Goal: Transaction & Acquisition: Purchase product/service

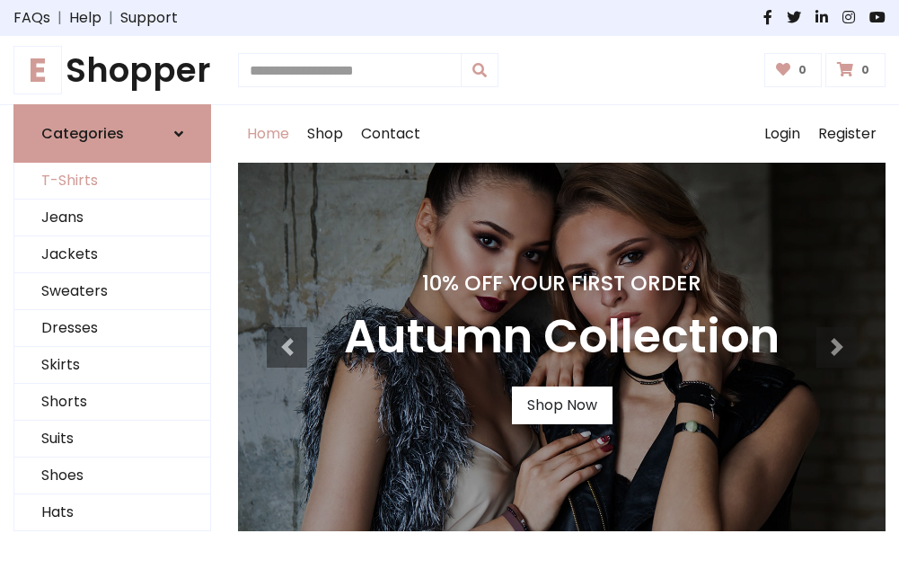
click at [112, 181] on link "T-Shirts" at bounding box center [112, 181] width 196 height 37
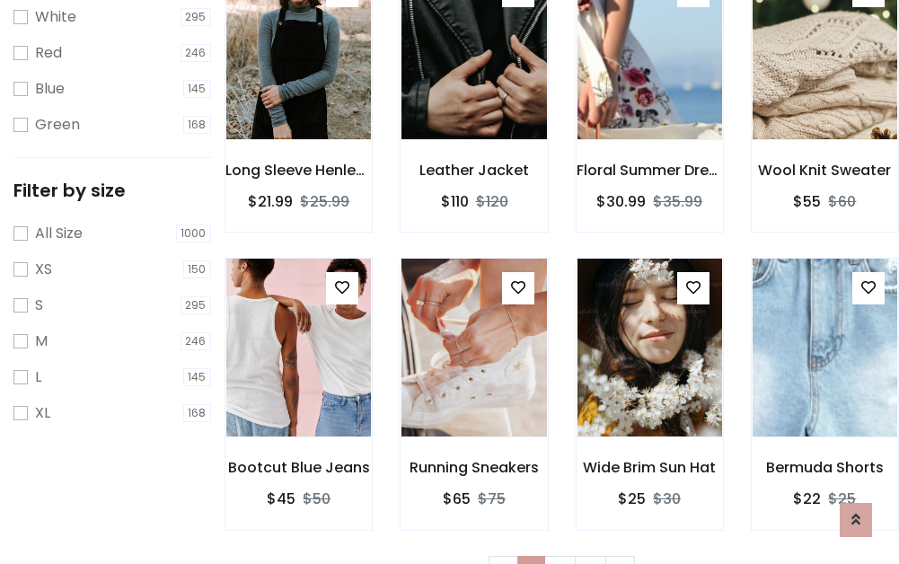
scroll to position [32, 0]
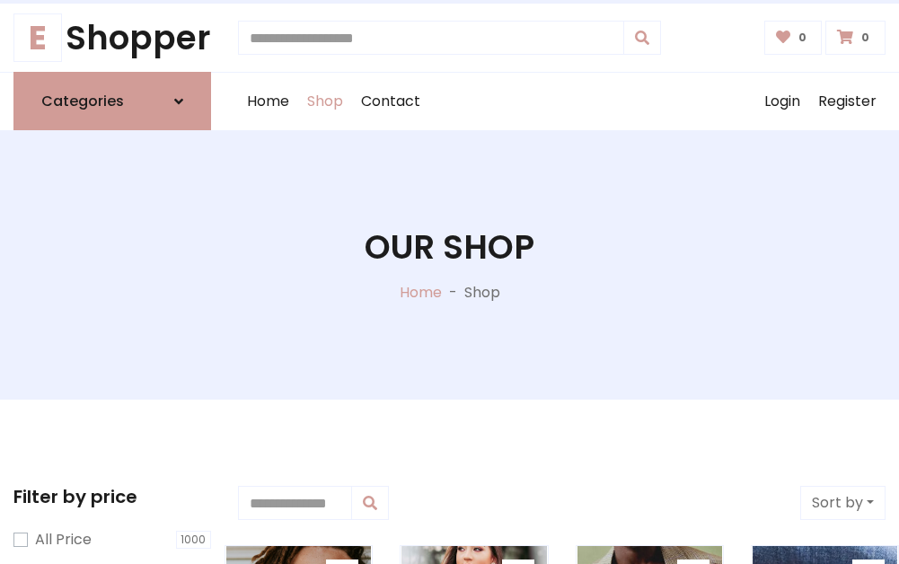
click at [449, 265] on h1 "Our Shop" at bounding box center [450, 247] width 170 height 40
click at [562, 102] on div "Home Shop Contact Log out Login Register" at bounding box center [562, 101] width 648 height 57
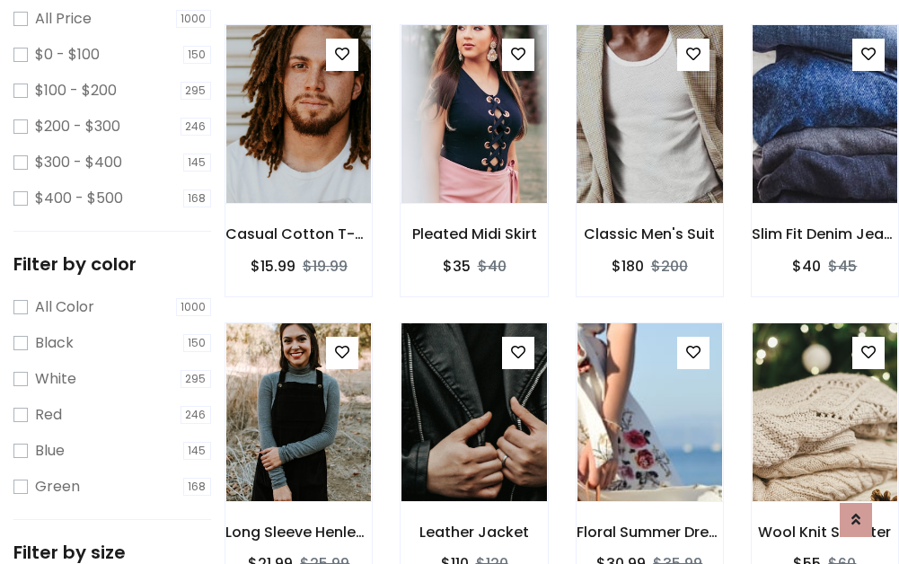
click at [650, 147] on img at bounding box center [649, 113] width 173 height 431
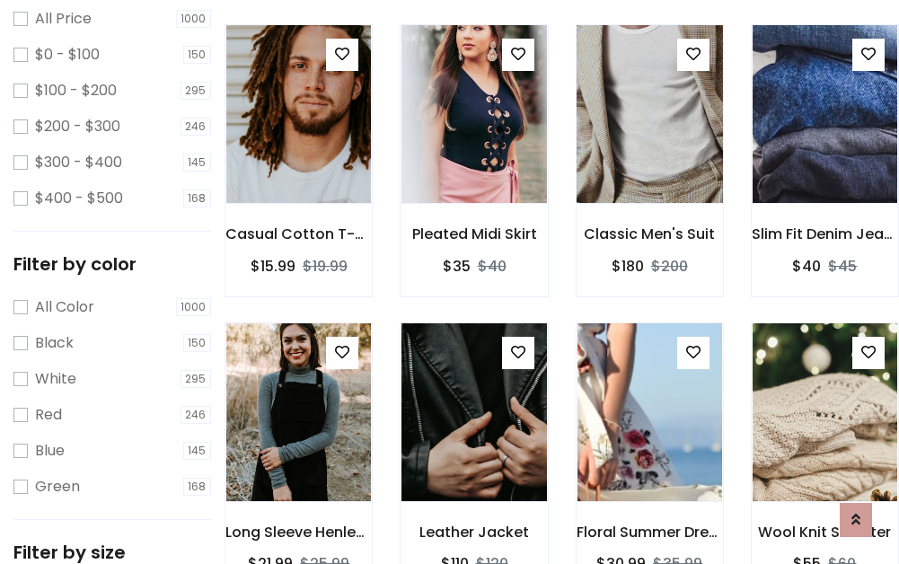
scroll to position [521, 0]
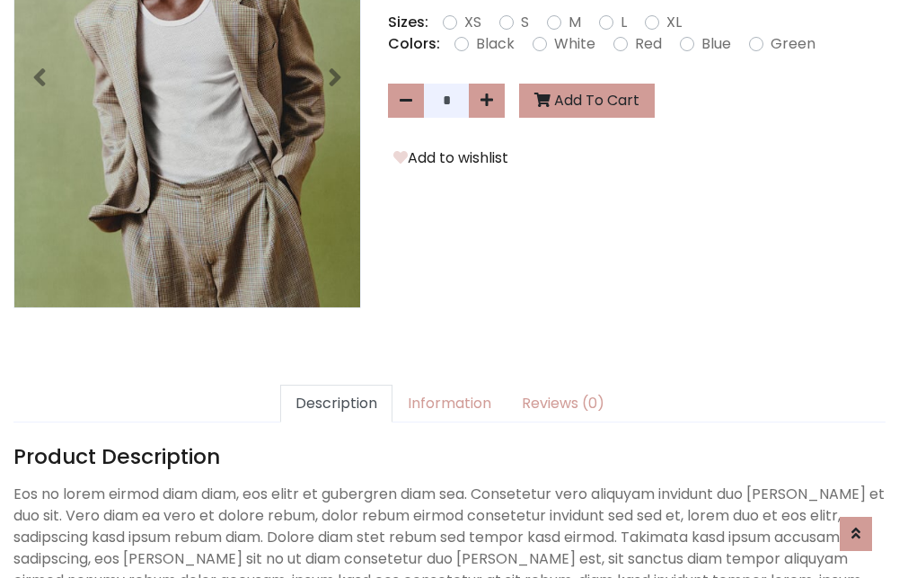
scroll to position [439, 0]
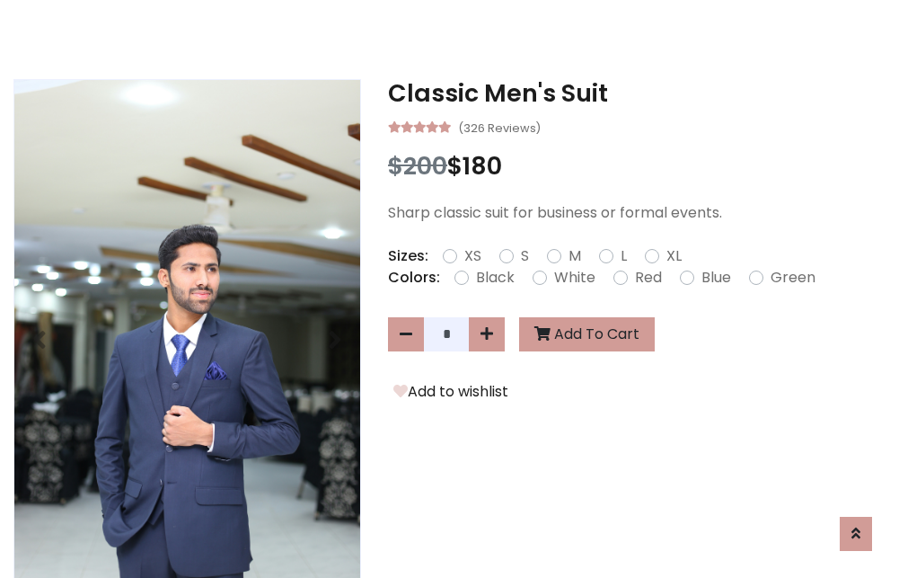
click at [637, 93] on h3 "Classic Men's Suit" at bounding box center [637, 93] width 498 height 29
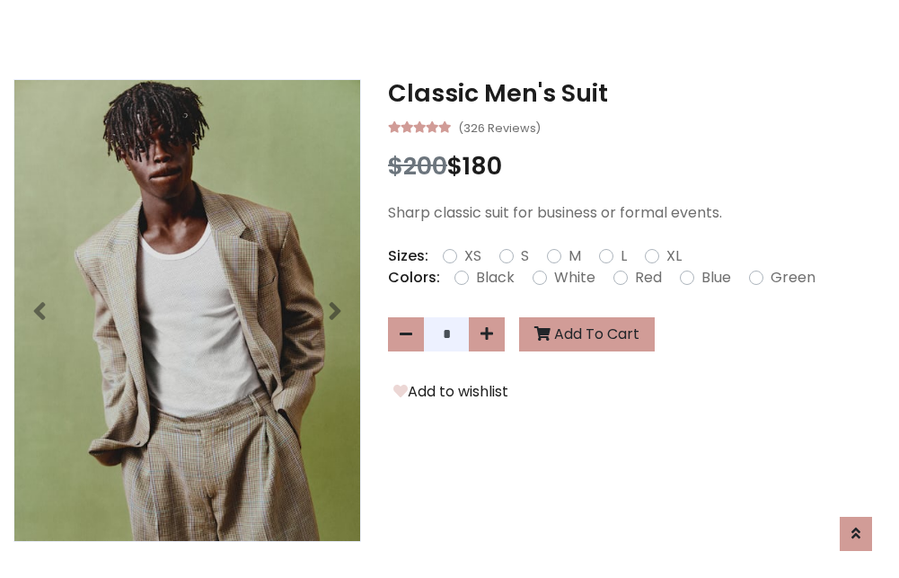
click at [637, 93] on h3 "Classic Men's Suit" at bounding box center [637, 93] width 498 height 29
